Goal: Task Accomplishment & Management: Manage account settings

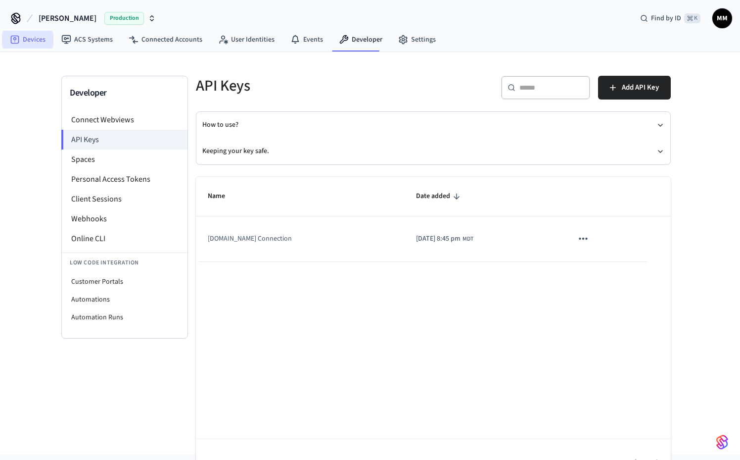
click at [38, 36] on link "Devices" at bounding box center [27, 40] width 51 height 18
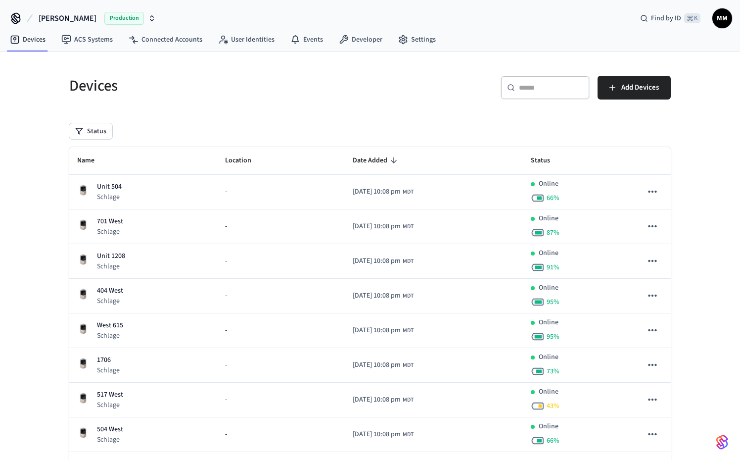
click at [133, 23] on span "Production" at bounding box center [124, 18] width 40 height 13
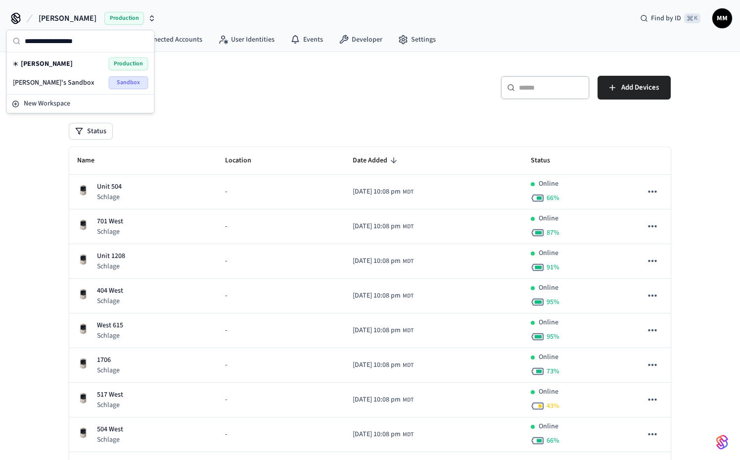
click at [198, 106] on div "Devices" at bounding box center [210, 86] width 307 height 44
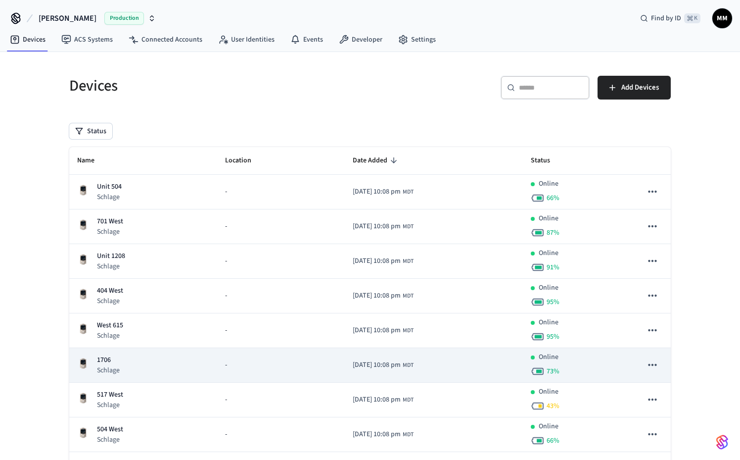
scroll to position [54, 0]
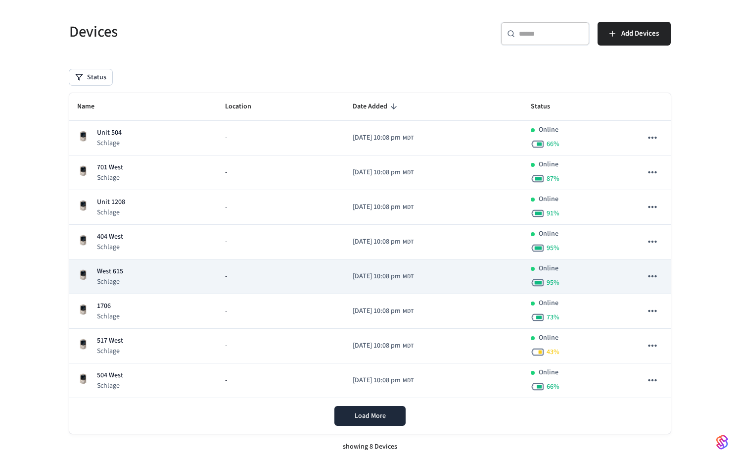
click at [162, 278] on div "West 615 Schlage" at bounding box center [143, 276] width 132 height 20
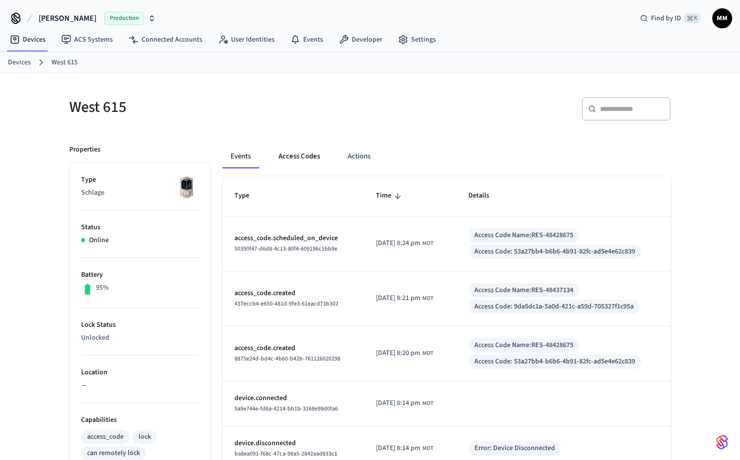
click at [309, 160] on button "Access Codes" at bounding box center [299, 156] width 57 height 24
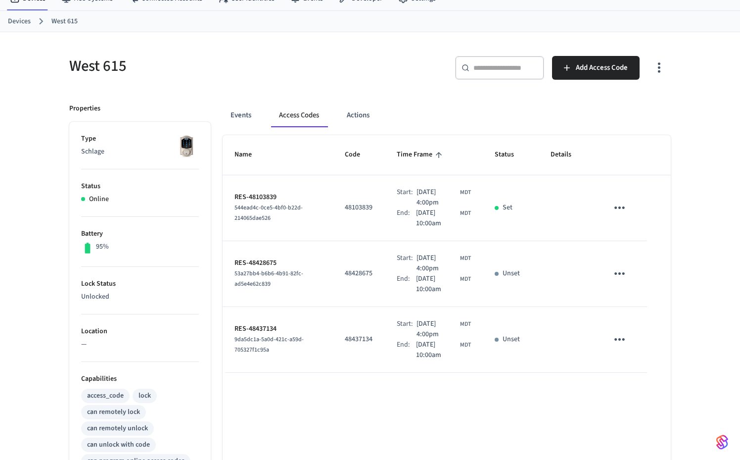
scroll to position [42, 0]
click at [618, 342] on icon "sticky table" at bounding box center [619, 338] width 15 height 15
click at [642, 394] on li "Delete" at bounding box center [643, 395] width 47 height 26
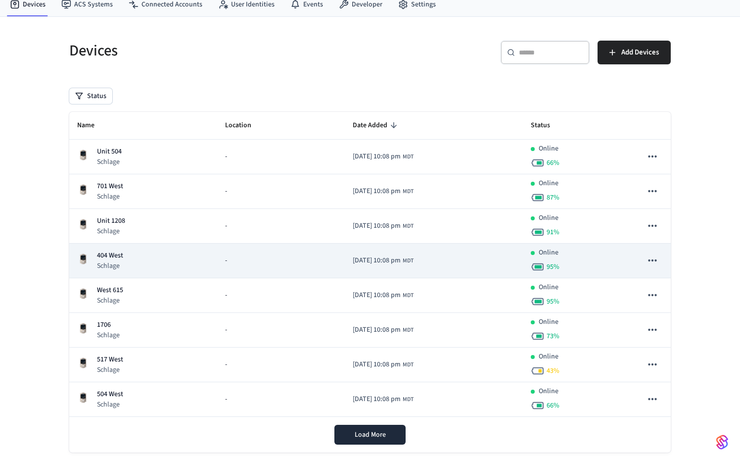
click at [120, 268] on p "Schlage" at bounding box center [110, 266] width 26 height 10
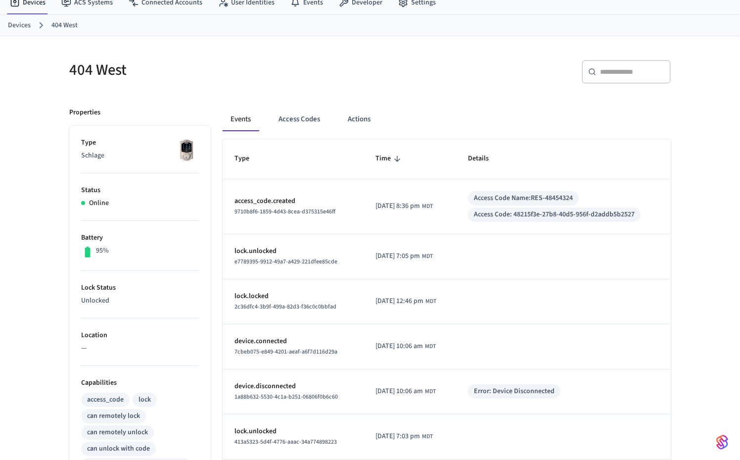
scroll to position [38, 0]
click at [306, 118] on button "Access Codes" at bounding box center [299, 119] width 57 height 24
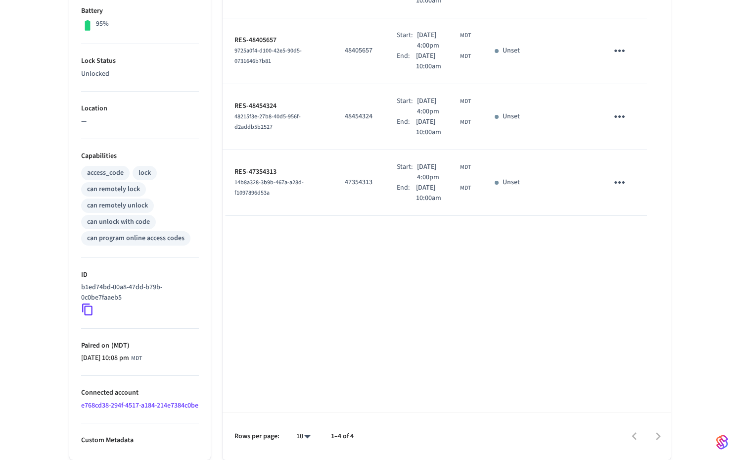
scroll to position [270, 0]
click at [623, 118] on icon "sticky table" at bounding box center [620, 116] width 10 height 2
click at [656, 209] on li "Delete" at bounding box center [645, 211] width 47 height 26
